Goal: Transaction & Acquisition: Purchase product/service

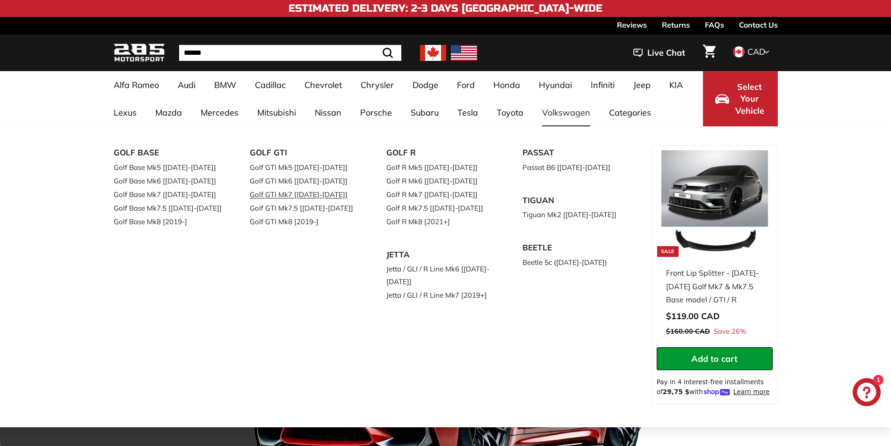
click at [283, 194] on link "Golf GTI Mk7 [[DATE]-[DATE]]" at bounding box center [305, 194] width 110 height 14
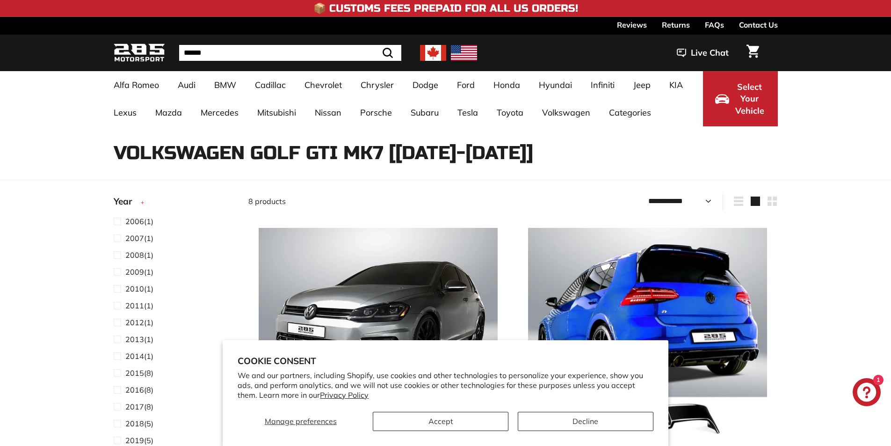
select select "**********"
click at [389, 416] on button "Accept" at bounding box center [441, 420] width 136 height 19
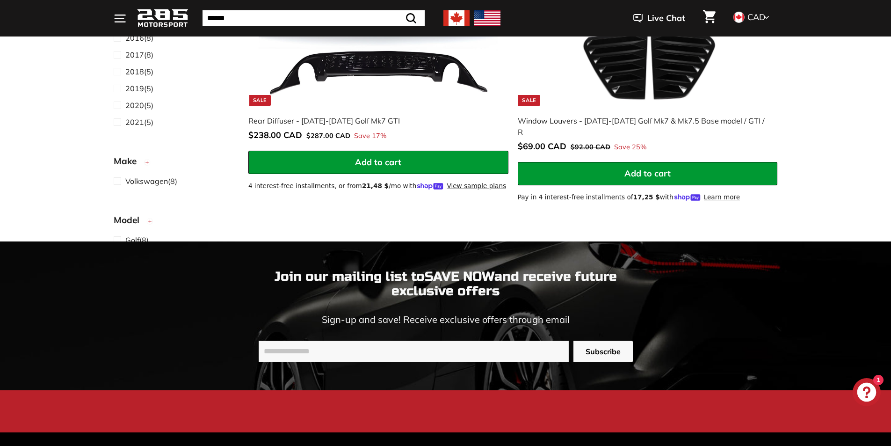
scroll to position [1496, 0]
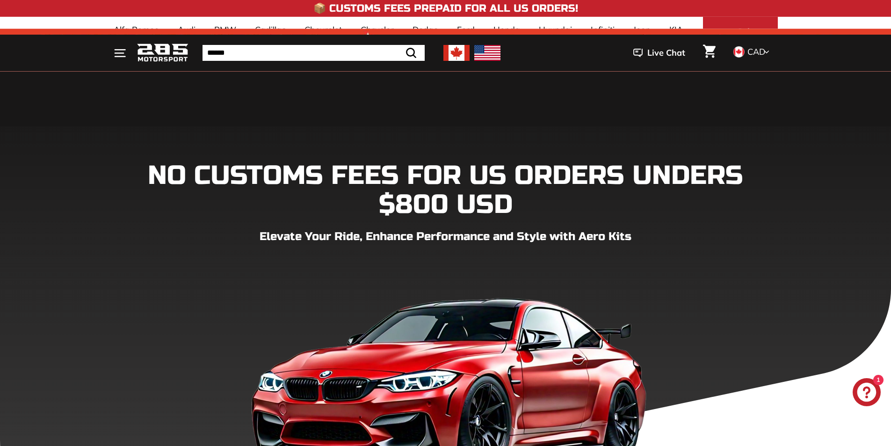
scroll to position [2776, 0]
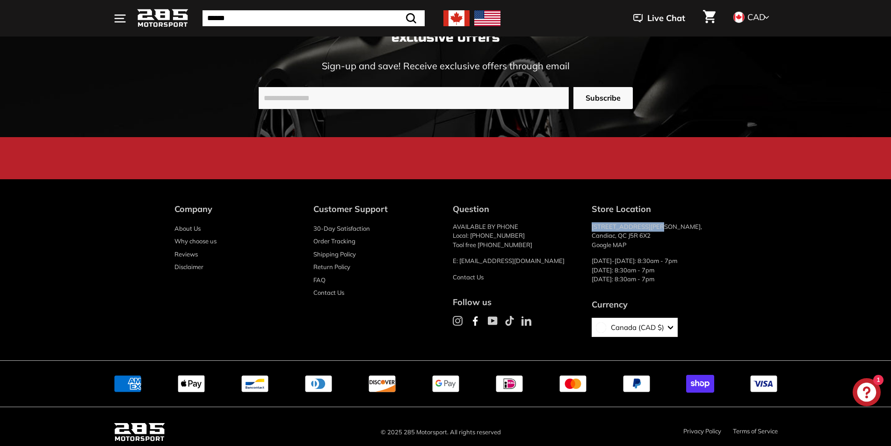
drag, startPoint x: 590, startPoint y: 216, endPoint x: 655, endPoint y: 217, distance: 65.0
click at [655, 216] on div "Company About Us Why choose us Reviews Disclaimer Customer Support 30-Day Satis…" at bounding box center [445, 274] width 542 height 144
click at [584, 218] on div "Company About Us Why choose us Reviews Disclaimer Customer Support 30-Day Satis…" at bounding box center [445, 274] width 542 height 144
drag, startPoint x: 586, startPoint y: 211, endPoint x: 743, endPoint y: 224, distance: 157.6
click at [743, 224] on div "Company About Us Why choose us Reviews Disclaimer Customer Support 30-Day Satis…" at bounding box center [445, 274] width 701 height 144
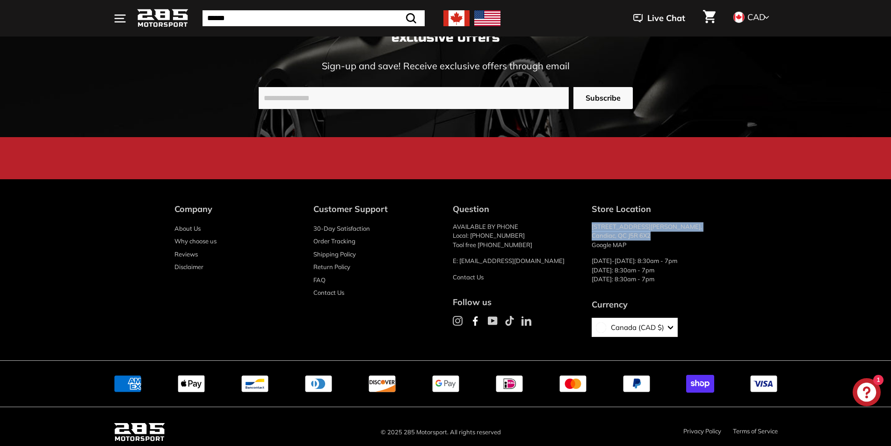
copy p "66 Rue Paul-Gauguin, Candiac, QC J5R 6X2"
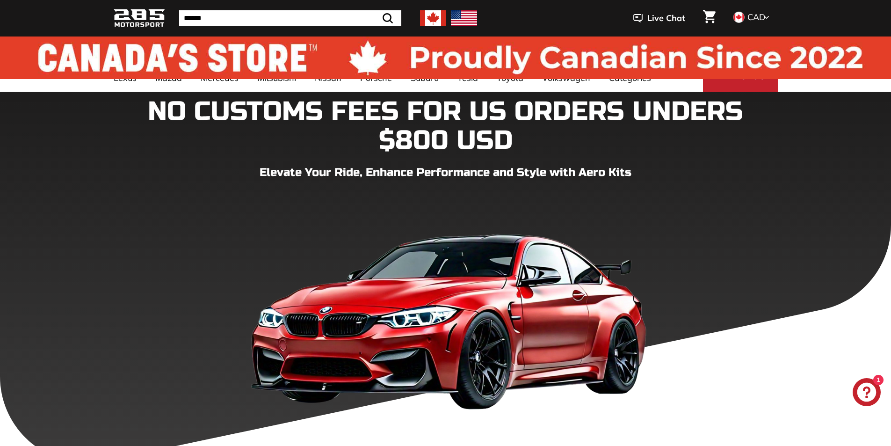
scroll to position [0, 0]
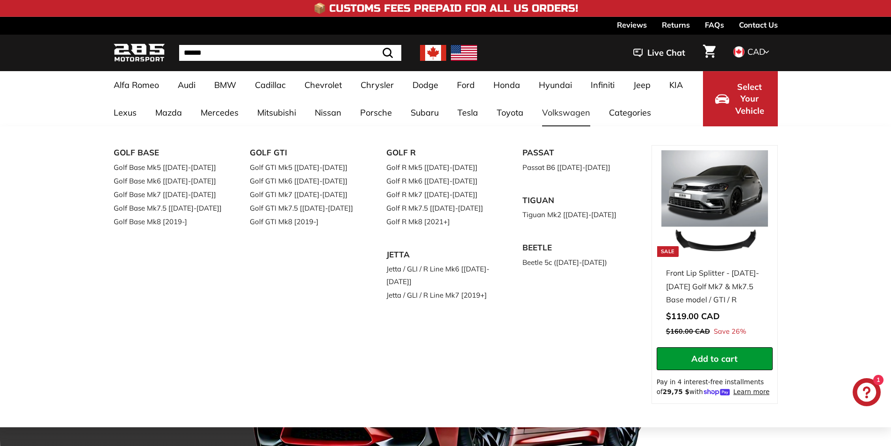
click at [554, 119] on link "Volkswagen" at bounding box center [565, 113] width 67 height 28
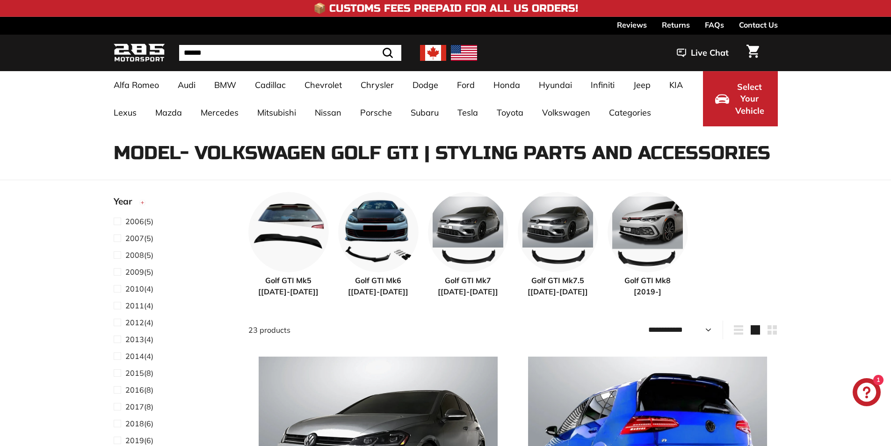
select select "**********"
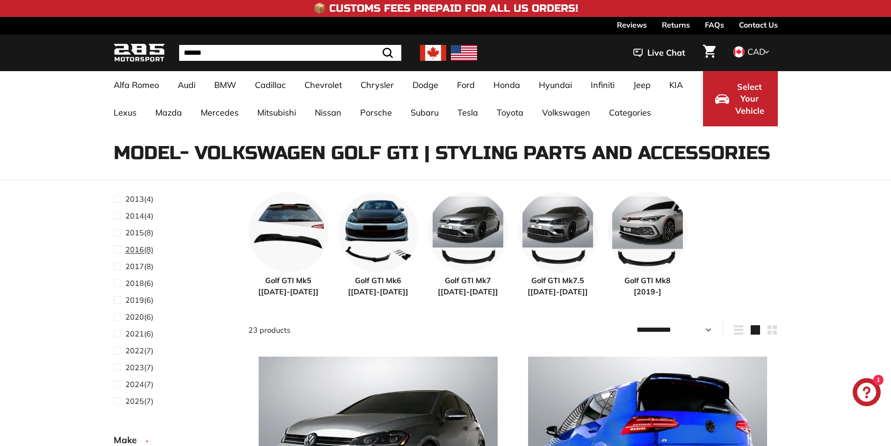
click at [141, 248] on span "2016" at bounding box center [134, 249] width 19 height 9
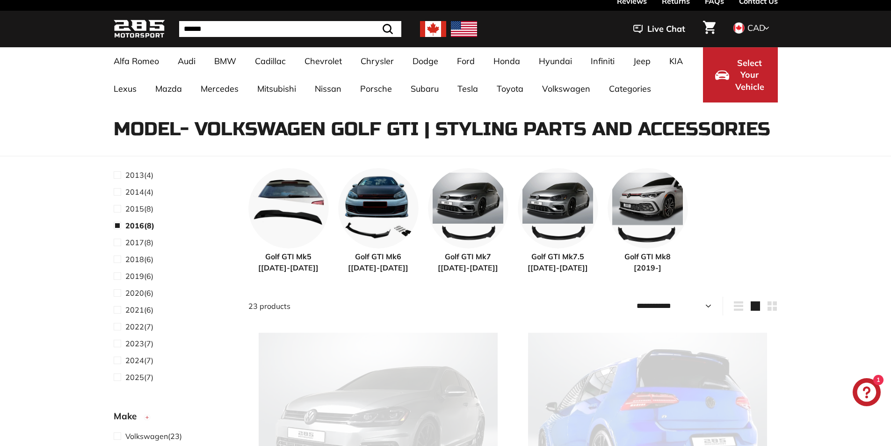
scroll to position [24, 0]
select select "**********"
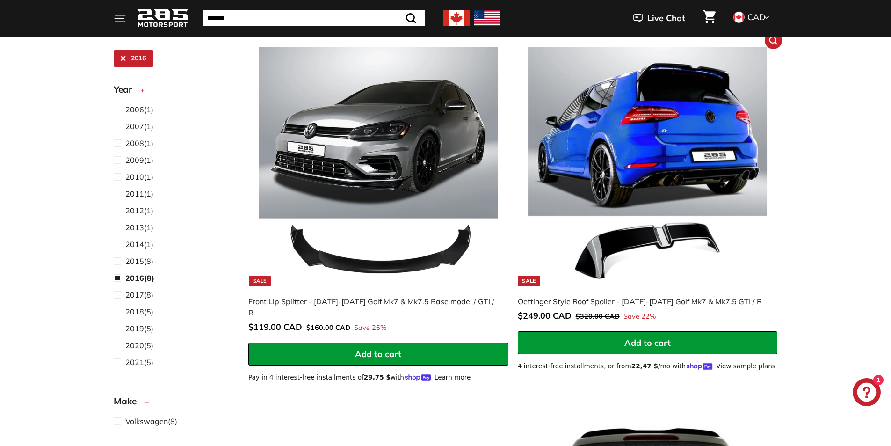
scroll to position [165, 0]
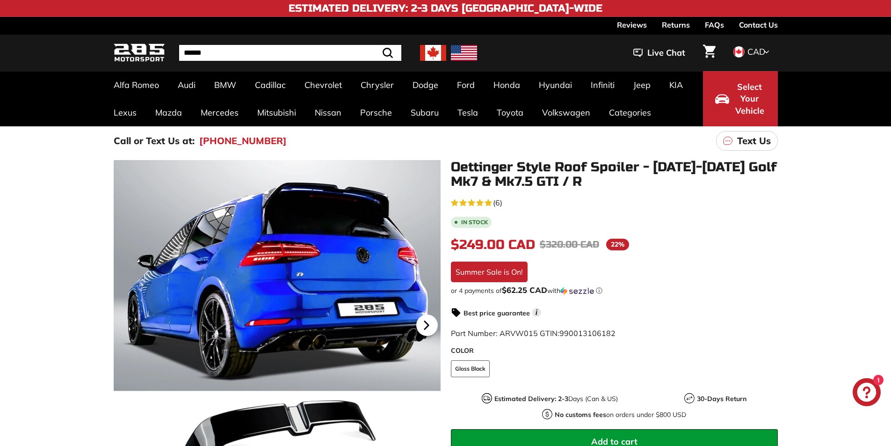
click at [427, 321] on icon at bounding box center [427, 325] width 22 height 22
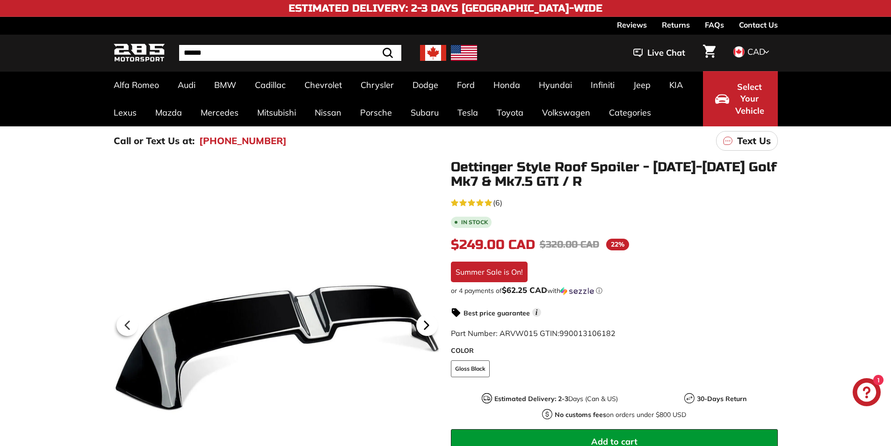
click at [427, 321] on icon at bounding box center [427, 325] width 22 height 22
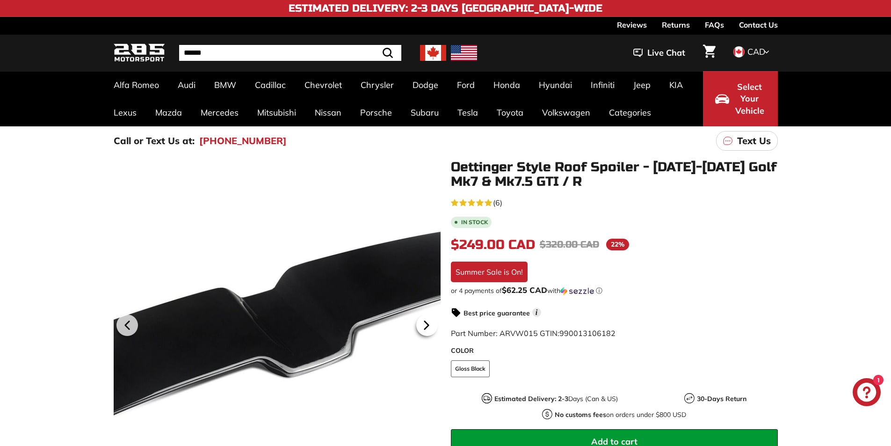
click at [427, 321] on icon at bounding box center [427, 325] width 22 height 22
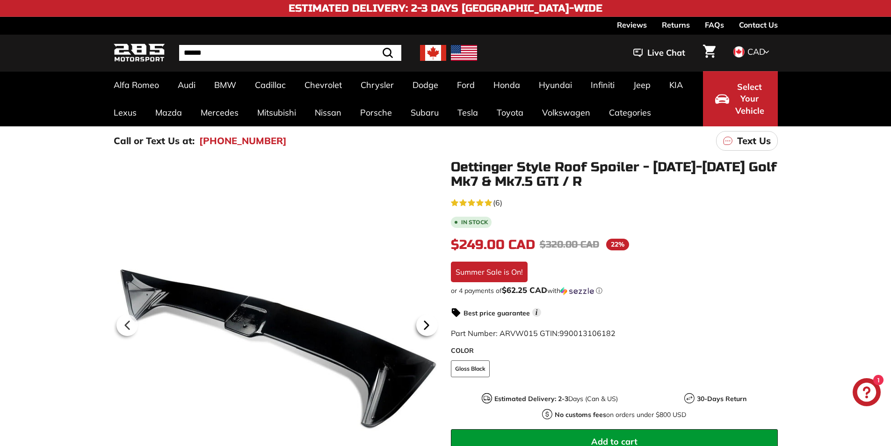
click at [427, 321] on icon at bounding box center [427, 325] width 22 height 22
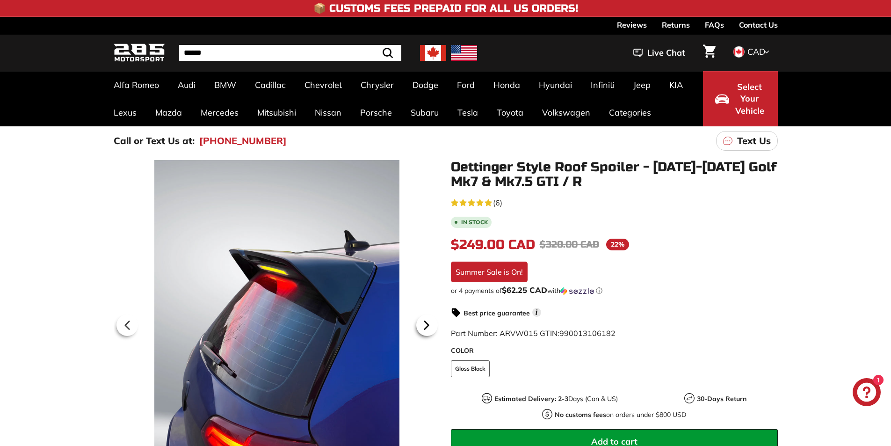
click at [427, 321] on icon at bounding box center [427, 325] width 22 height 22
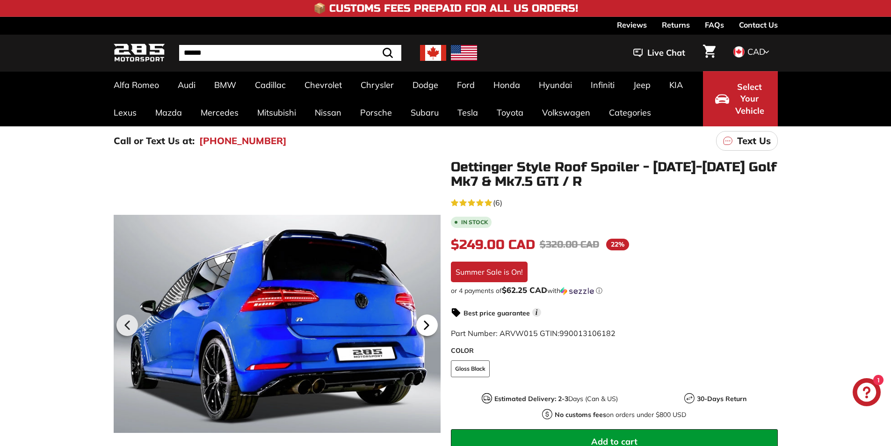
scroll to position [0, 37]
click at [427, 321] on icon at bounding box center [427, 325] width 22 height 22
